Goal: Submit feedback/report problem

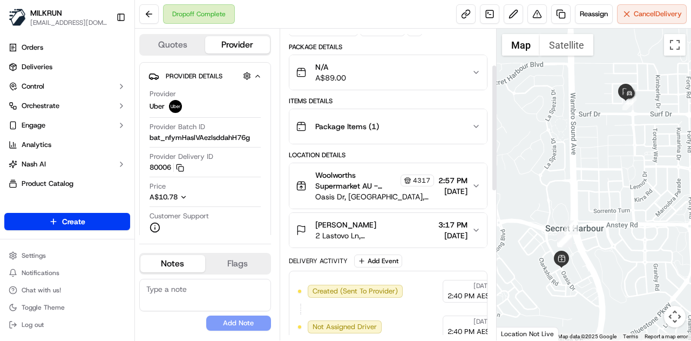
scroll to position [74, 0]
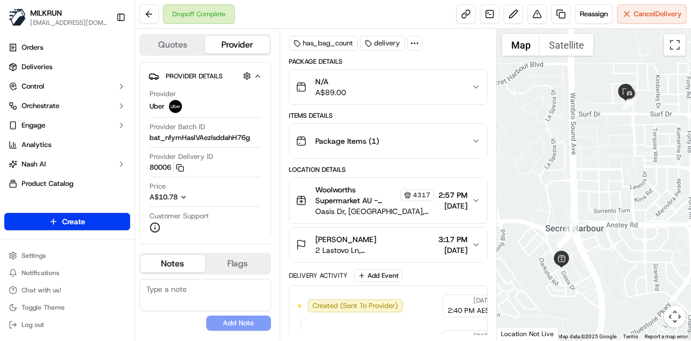
click at [474, 243] on icon "button" at bounding box center [476, 244] width 4 height 2
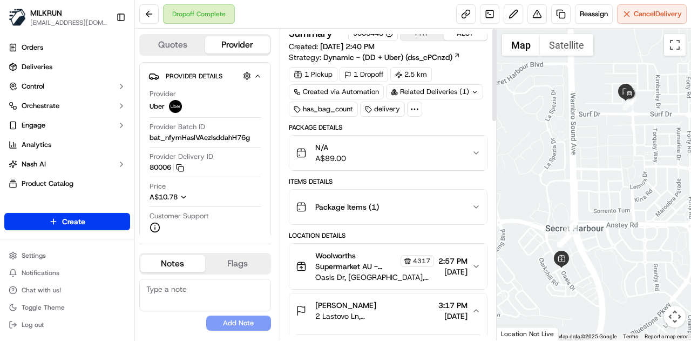
scroll to position [0, 0]
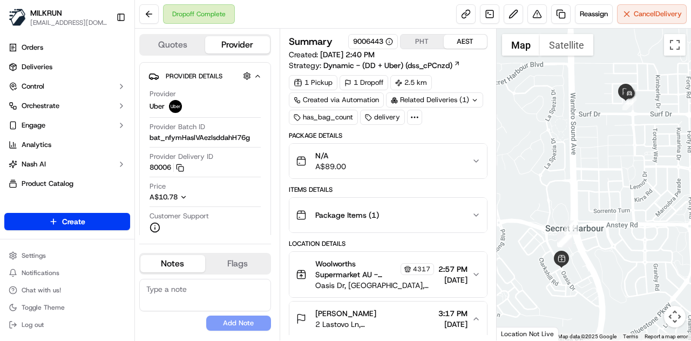
click at [474, 218] on button "Package Items ( 1 )" at bounding box center [388, 215] width 198 height 35
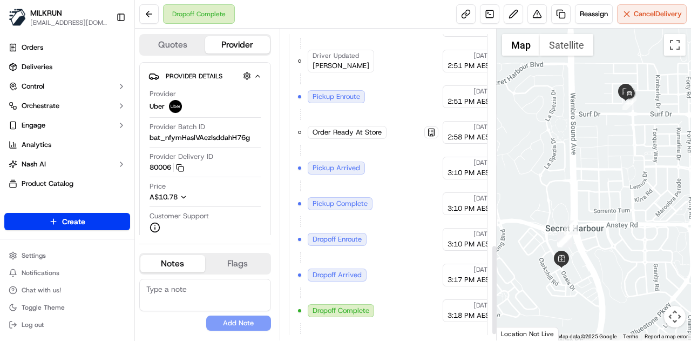
scroll to position [765, 0]
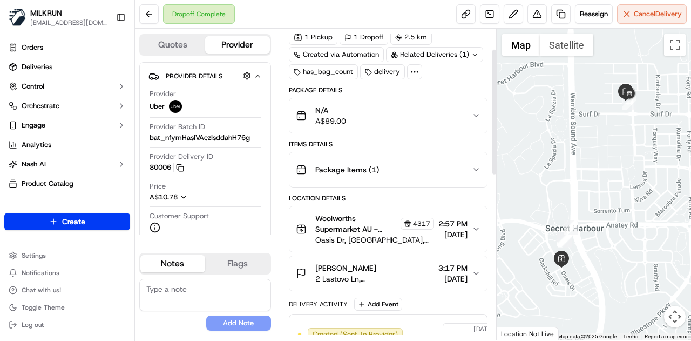
scroll to position [51, 0]
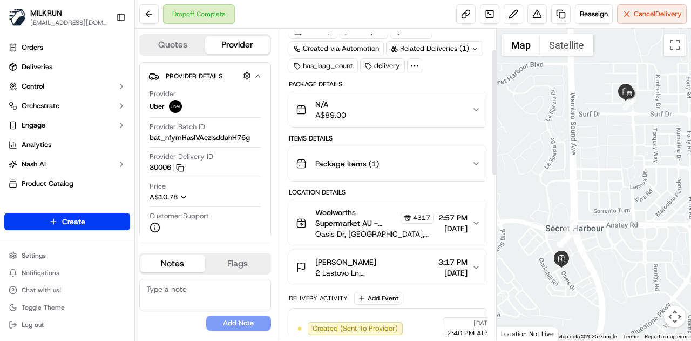
click at [477, 263] on icon "button" at bounding box center [476, 267] width 9 height 9
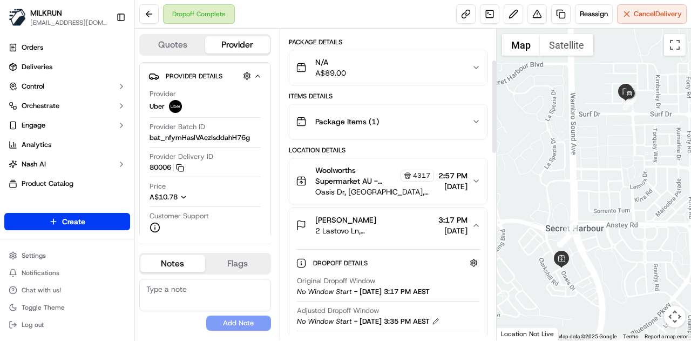
scroll to position [108, 0]
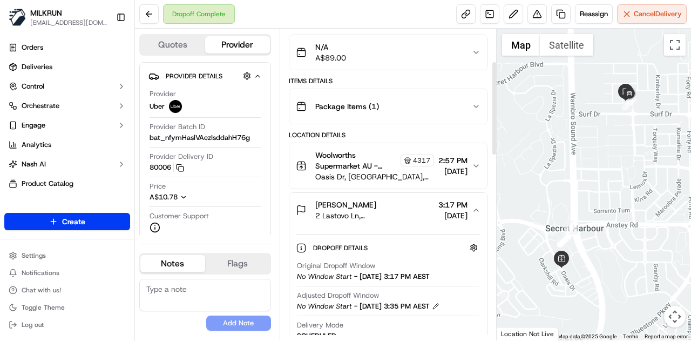
click at [375, 206] on div "[PERSON_NAME]" at bounding box center [374, 204] width 119 height 11
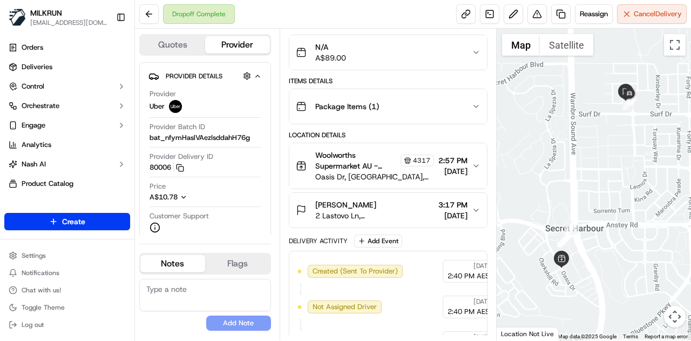
click at [378, 212] on span "2 Lastovo Ln, [GEOGRAPHIC_DATA], [GEOGRAPHIC_DATA] 6173, [GEOGRAPHIC_DATA]" at bounding box center [374, 215] width 119 height 11
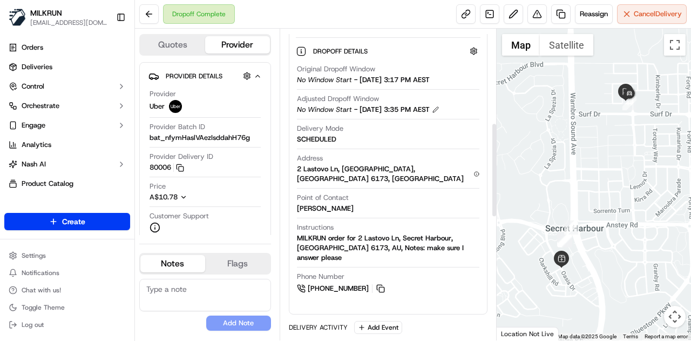
scroll to position [310, 0]
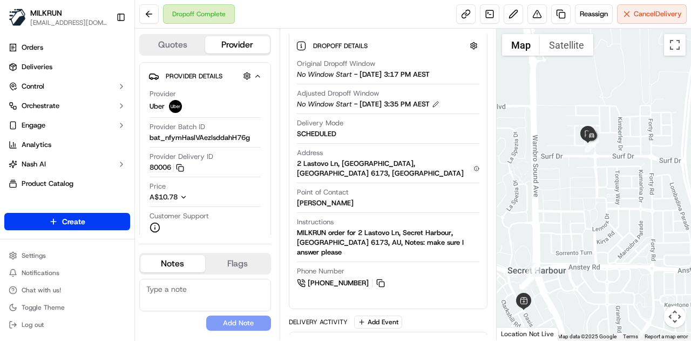
drag, startPoint x: 567, startPoint y: 139, endPoint x: 575, endPoint y: 195, distance: 56.6
click at [575, 195] on div at bounding box center [594, 184] width 195 height 311
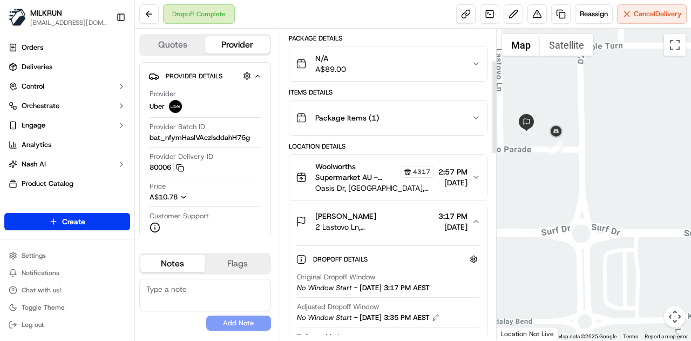
scroll to position [121, 0]
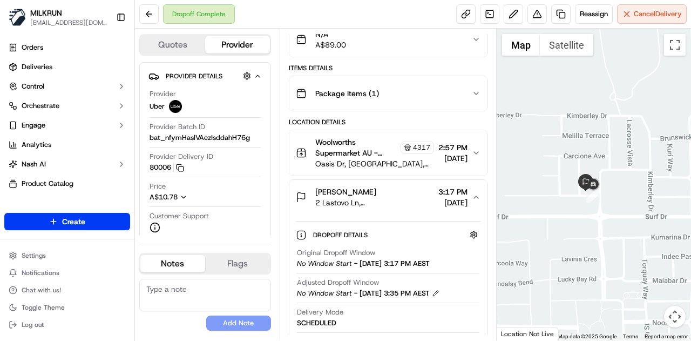
drag, startPoint x: 565, startPoint y: 165, endPoint x: 611, endPoint y: 188, distance: 52.1
click at [611, 188] on div at bounding box center [594, 184] width 195 height 311
click at [595, 185] on img at bounding box center [593, 184] width 17 height 17
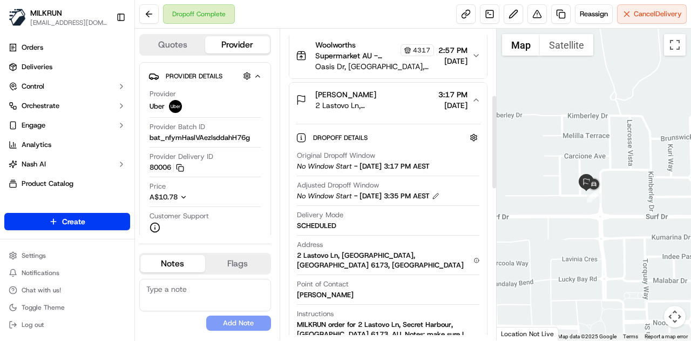
scroll to position [218, 0]
click at [536, 13] on button at bounding box center [536, 13] width 19 height 19
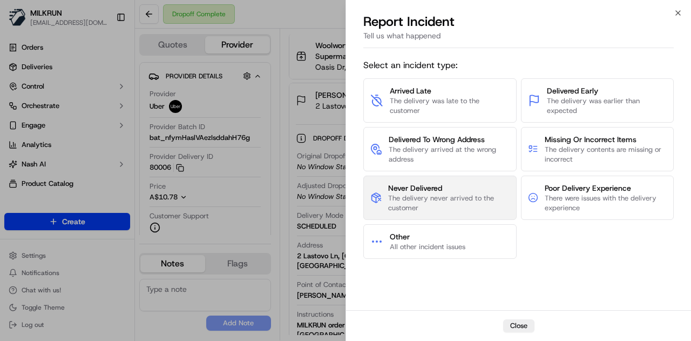
click at [420, 200] on span "The delivery never arrived to the customer" at bounding box center [448, 202] width 121 height 19
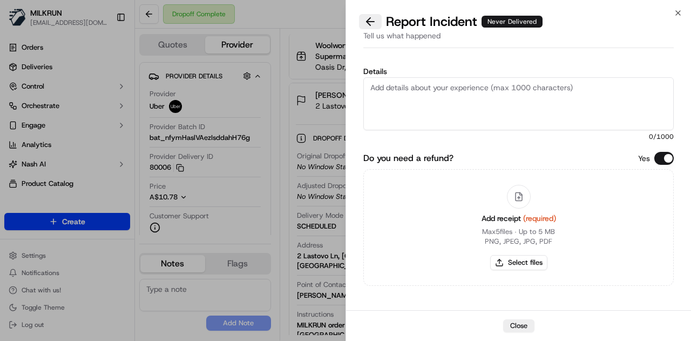
click at [364, 20] on button at bounding box center [370, 21] width 23 height 15
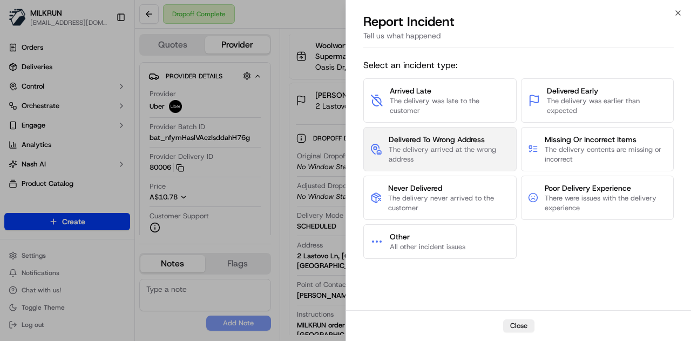
click at [461, 148] on span "The delivery arrived at the wrong address" at bounding box center [449, 154] width 121 height 19
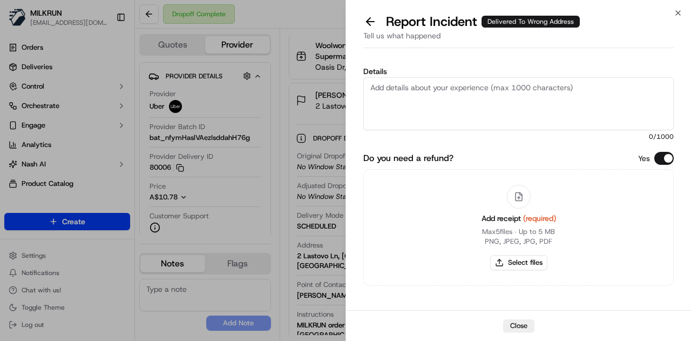
click at [428, 83] on textarea "Details" at bounding box center [518, 103] width 310 height 53
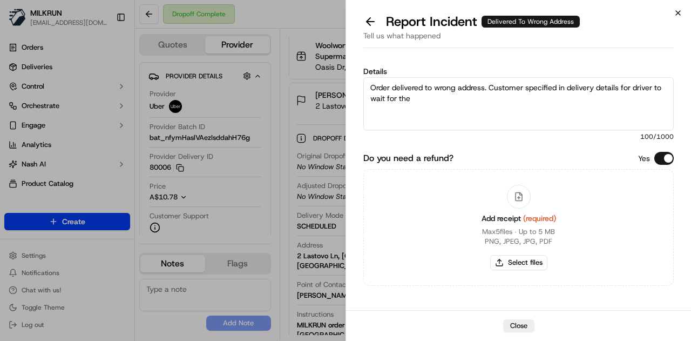
type textarea "Order delivered to wrong address. Customer specified in delivery details for dr…"
click at [676, 13] on icon "button" at bounding box center [678, 13] width 9 height 9
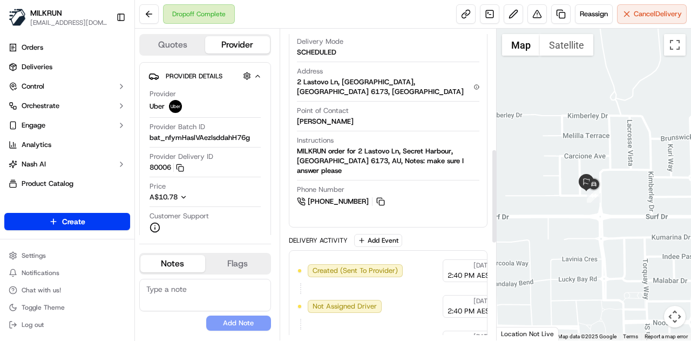
scroll to position [402, 0]
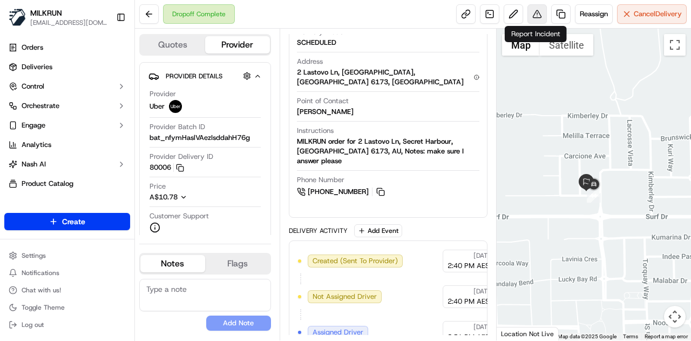
click at [536, 12] on button at bounding box center [536, 13] width 19 height 19
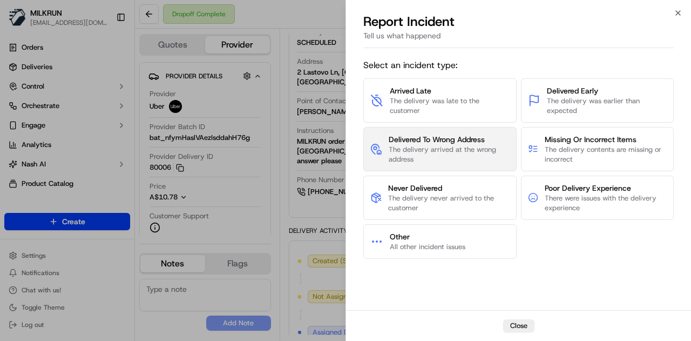
click at [437, 154] on span "The delivery arrived at the wrong address" at bounding box center [449, 154] width 121 height 19
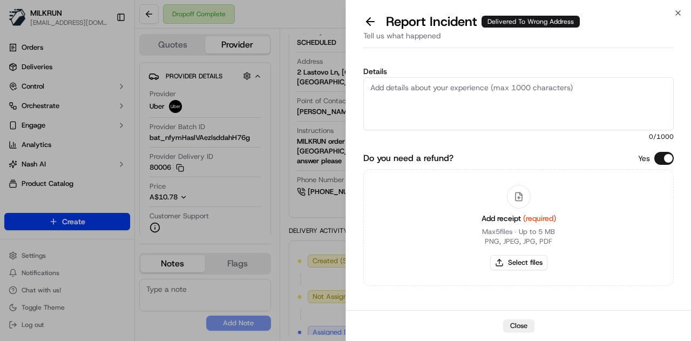
click at [433, 99] on textarea "Details" at bounding box center [518, 103] width 310 height 53
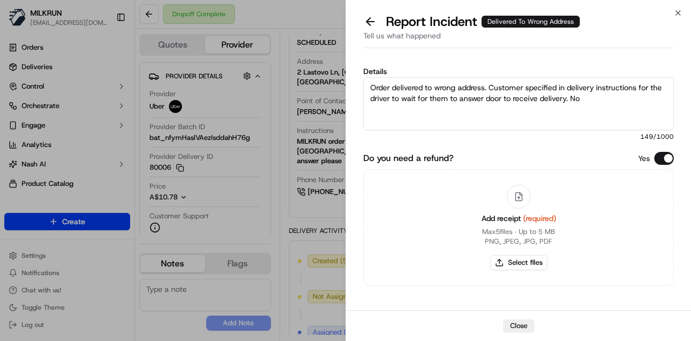
click at [592, 100] on textarea "Order delivered to wrong address. Customer specified in delivery instructions f…" at bounding box center [518, 103] width 310 height 53
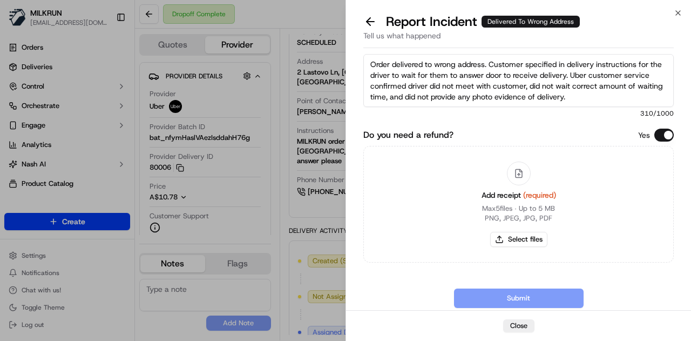
scroll to position [25, 0]
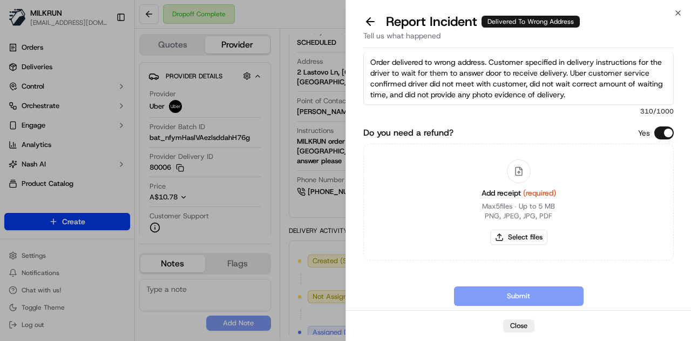
click at [503, 75] on textarea "Order delivered to wrong address. Customer specified in delivery instructions f…" at bounding box center [518, 78] width 310 height 53
click at [578, 97] on textarea "Order delivered to wrong address. Customer specified in delivery instructions f…" at bounding box center [518, 78] width 310 height 53
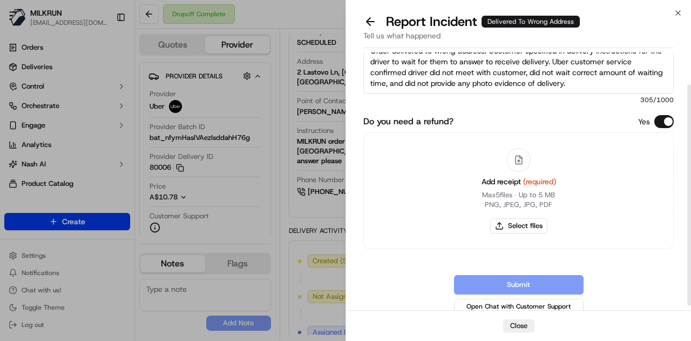
scroll to position [37, 0]
click at [582, 79] on textarea "Order delivered to wrong address. Customer specified in delivery instructions f…" at bounding box center [518, 66] width 310 height 53
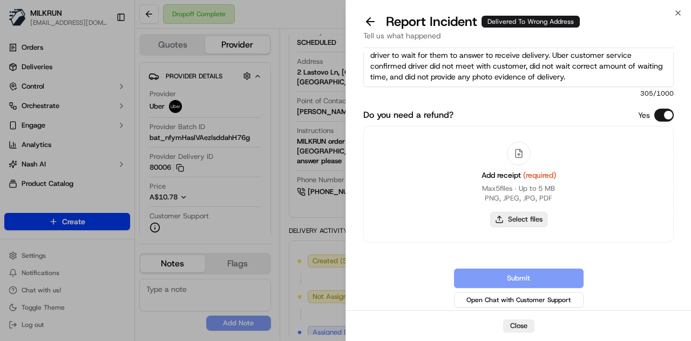
type textarea "Order delivered to wrong address. Customer specified in delivery instructions f…"
click at [506, 216] on button "Select files" at bounding box center [518, 219] width 57 height 15
type input "C:\fakepath\BA 20 2.png"
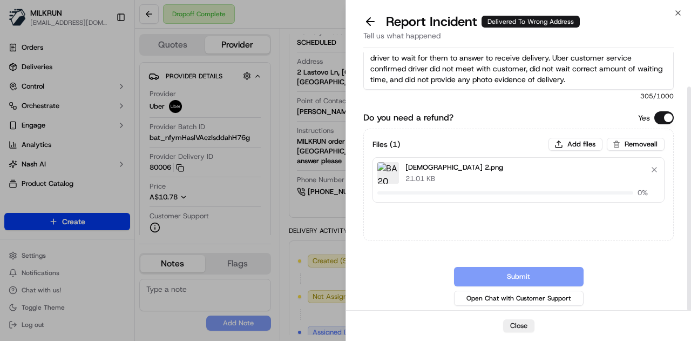
scroll to position [39, 0]
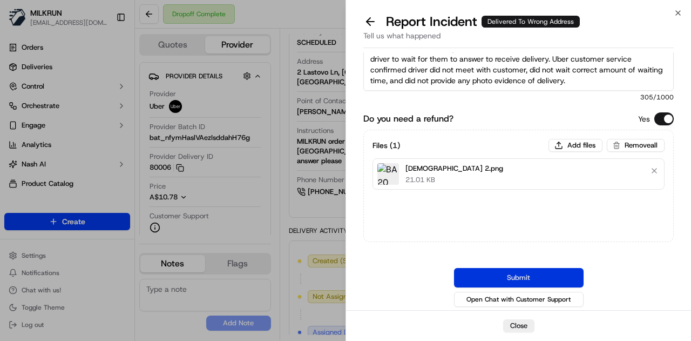
click at [495, 274] on button "Submit" at bounding box center [519, 277] width 130 height 19
